Goal: Find contact information: Find contact information

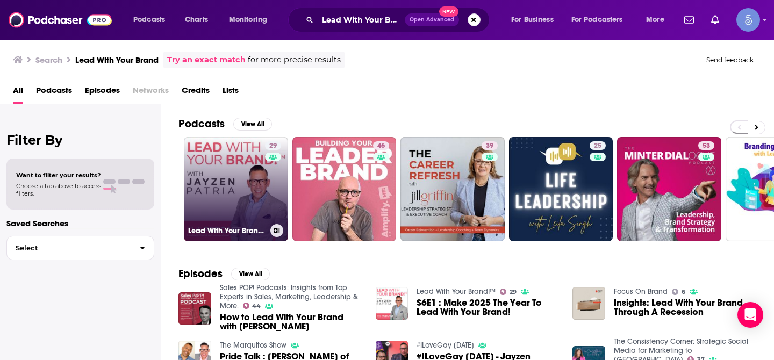
click at [231, 183] on link "29 Lead With Your Brand!™" at bounding box center [236, 189] width 104 height 104
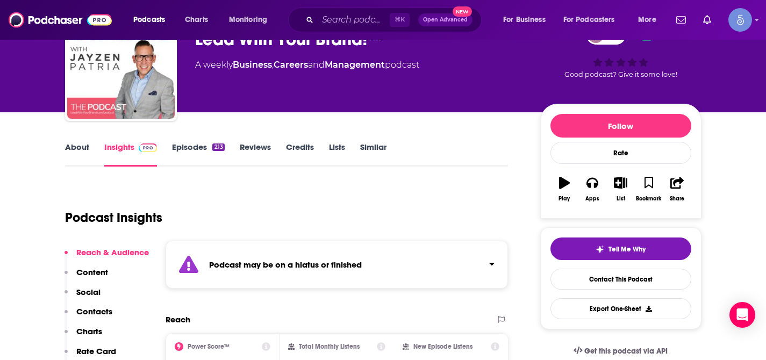
scroll to position [201, 0]
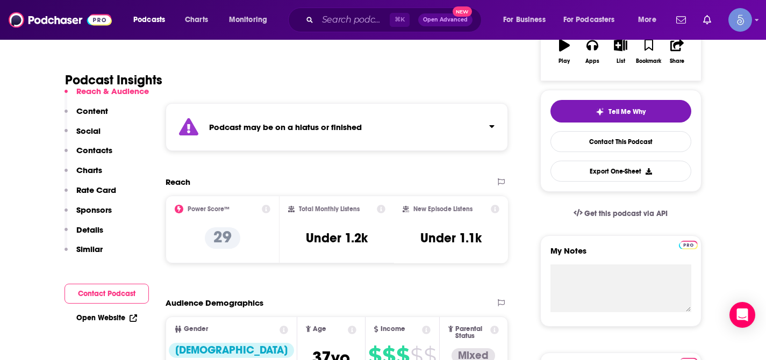
click at [493, 125] on icon "Click to expand status details" at bounding box center [491, 126] width 5 height 9
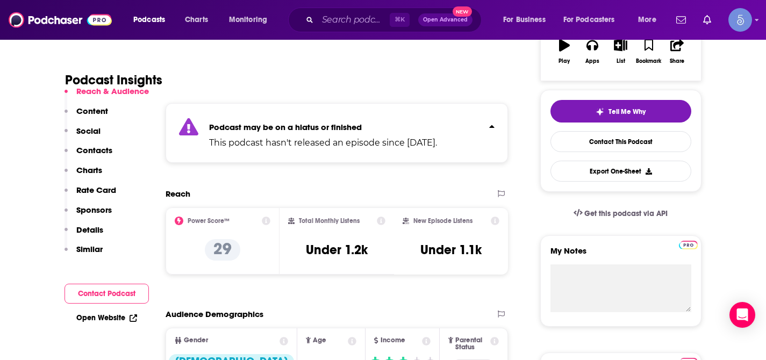
click at [493, 125] on icon "Click to expand status details" at bounding box center [491, 126] width 5 height 9
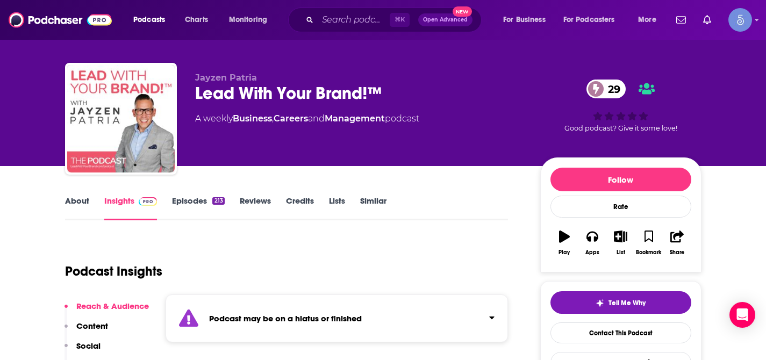
scroll to position [0, 0]
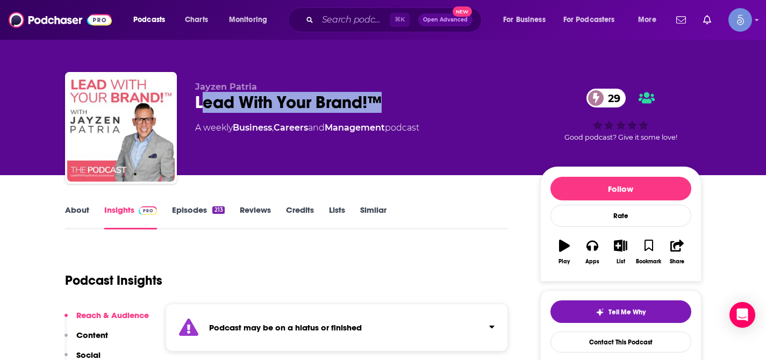
drag, startPoint x: 199, startPoint y: 104, endPoint x: 301, endPoint y: 112, distance: 102.5
click at [301, 113] on div "[PERSON_NAME] Lead With Your Brand!™ 29 A weekly Business , Careers and Managem…" at bounding box center [359, 125] width 328 height 86
click at [272, 110] on div "Lead With Your Brand!™ 29" at bounding box center [359, 102] width 328 height 21
drag, startPoint x: 197, startPoint y: 104, endPoint x: 380, endPoint y: 110, distance: 182.4
click at [380, 110] on div "Lead With Your Brand!™ 29" at bounding box center [359, 102] width 328 height 21
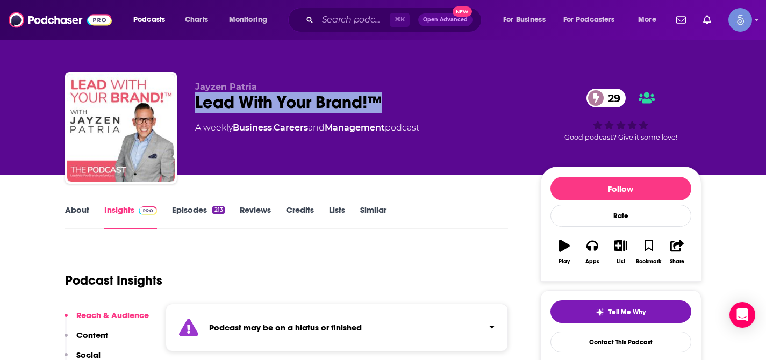
copy h2 "Lead With Your Brand!™"
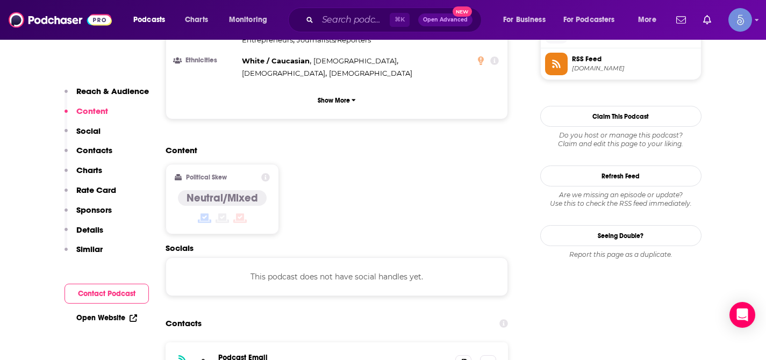
scroll to position [910, 0]
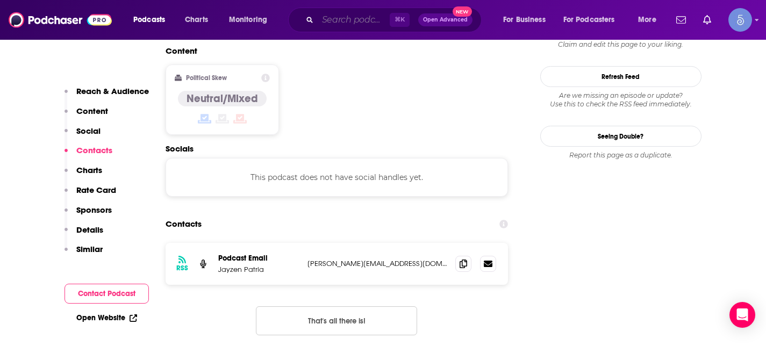
click at [337, 25] on input "Search podcasts, credits, & more..." at bounding box center [354, 19] width 72 height 17
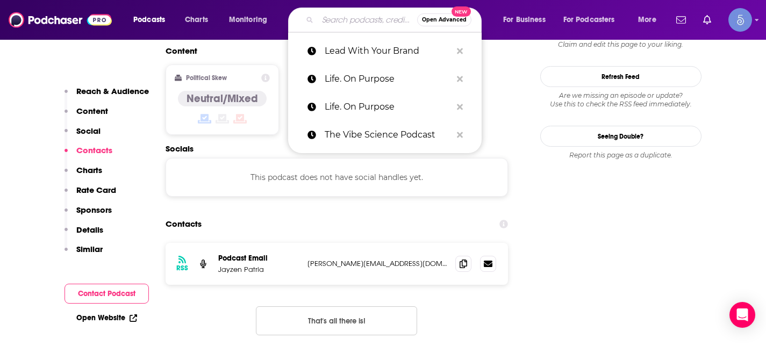
paste input "The [PERSON_NAME] Show"
type input "The [PERSON_NAME] Show"
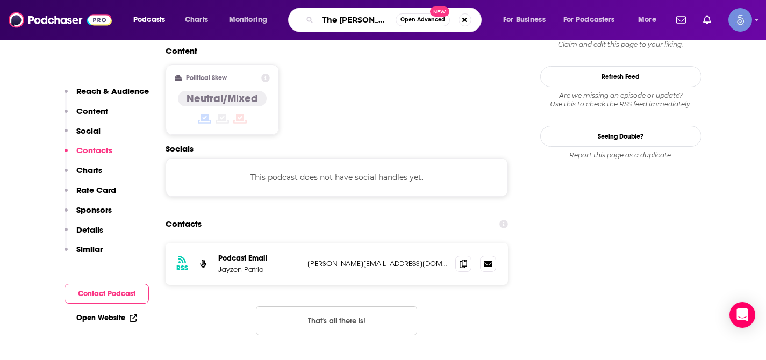
scroll to position [0, 25]
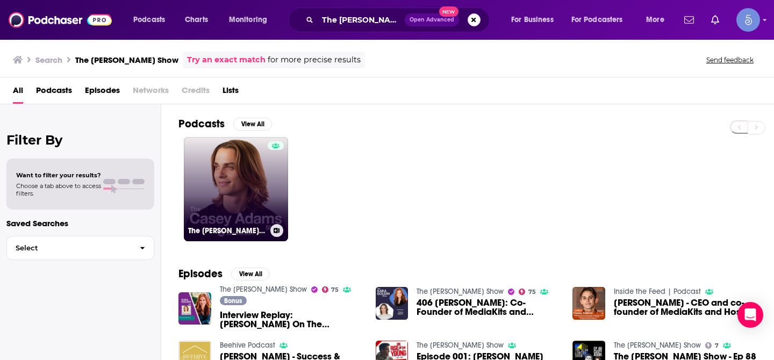
click at [207, 212] on link "The [PERSON_NAME] Show" at bounding box center [236, 189] width 104 height 104
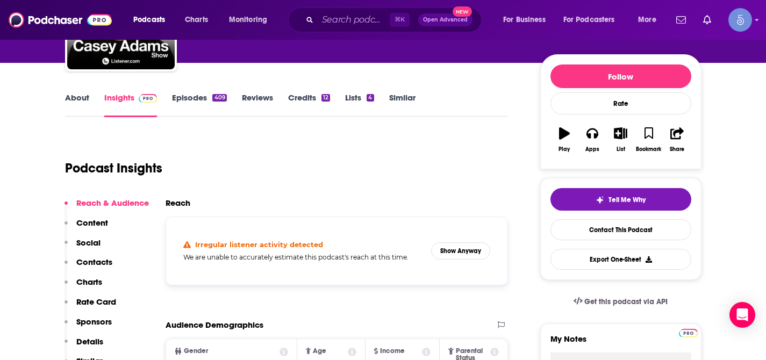
scroll to position [153, 0]
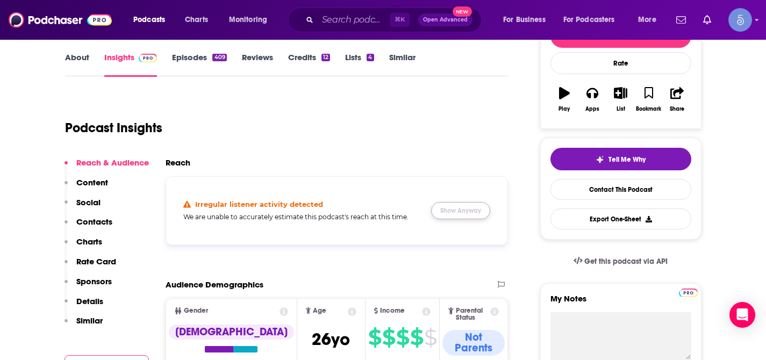
click at [456, 208] on button "Show Anyway" at bounding box center [460, 210] width 59 height 17
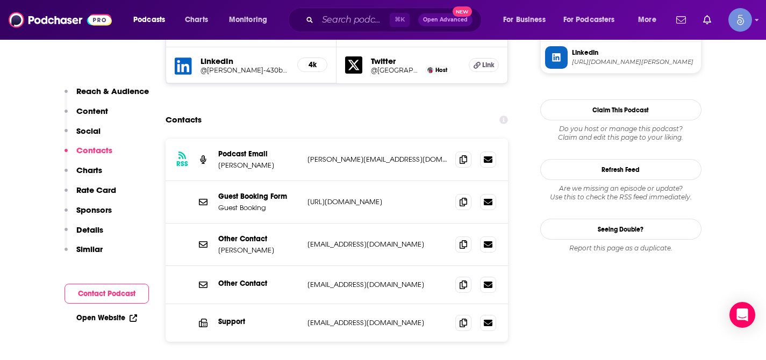
scroll to position [1064, 0]
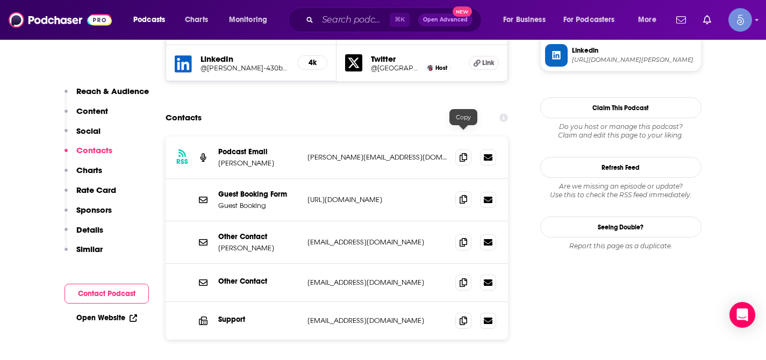
click at [465, 195] on icon at bounding box center [464, 199] width 8 height 9
click at [342, 23] on input "Search podcasts, credits, & more..." at bounding box center [354, 19] width 72 height 17
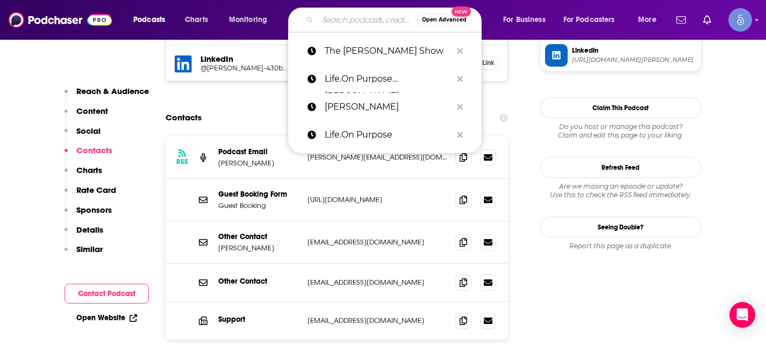
paste input "FULL COMP: The Voice of the Restaurant Industry Revolution"
type input "FULL COMP: The Voice of the Restaurant Industry Revolution"
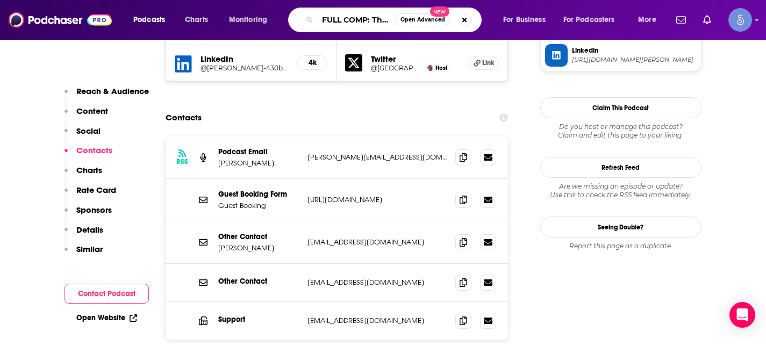
scroll to position [0, 172]
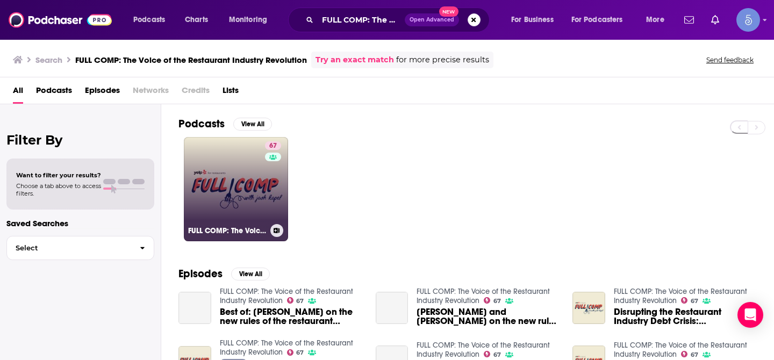
click at [231, 186] on link "67 FULL COMP: The Voice of the Restaurant Industry Revolution" at bounding box center [236, 189] width 104 height 104
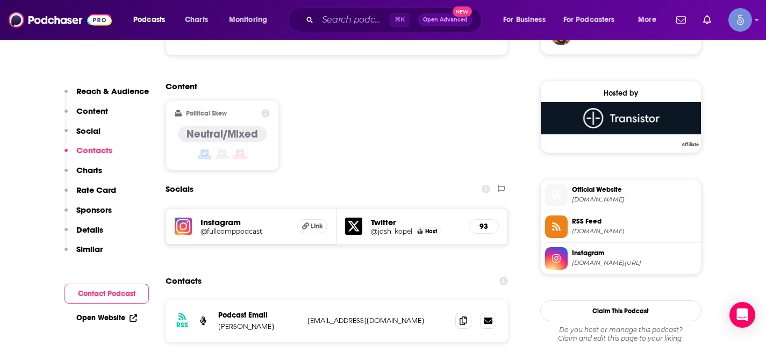
scroll to position [942, 0]
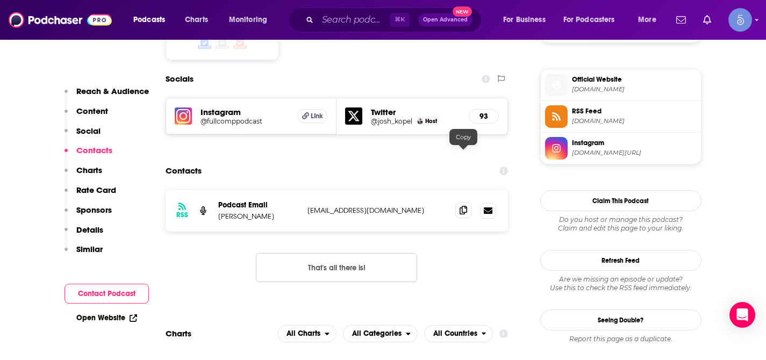
click at [465, 206] on icon at bounding box center [464, 210] width 8 height 9
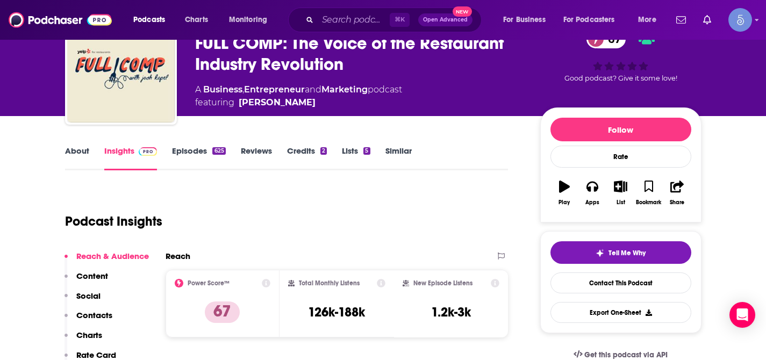
scroll to position [0, 0]
